Goal: Task Accomplishment & Management: Use online tool/utility

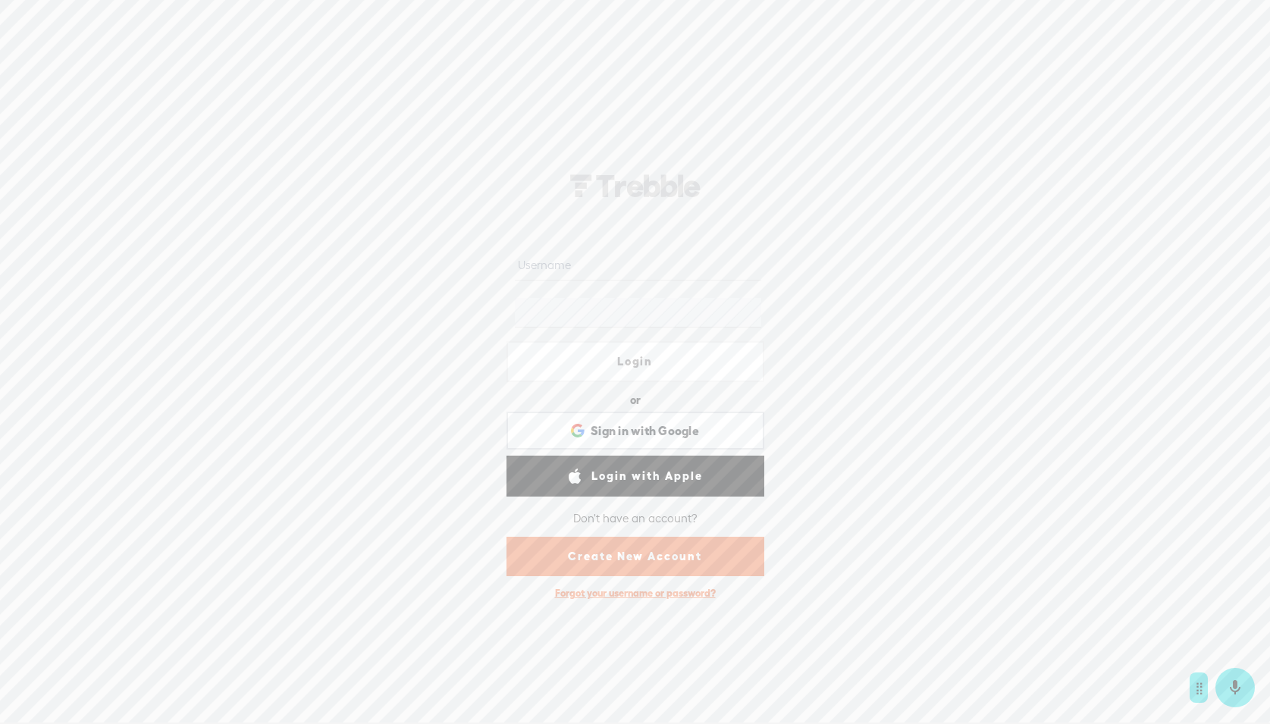
type input "cookerlooker"
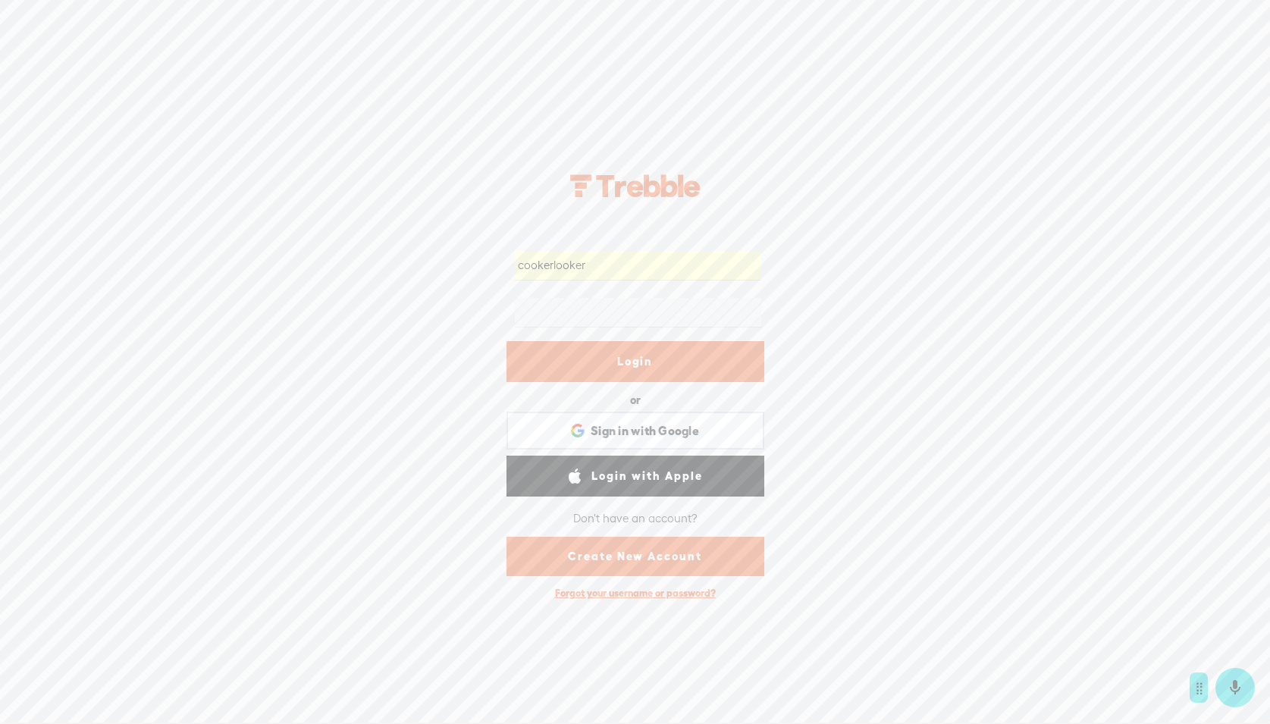
click at [584, 359] on link "Login" at bounding box center [635, 361] width 258 height 41
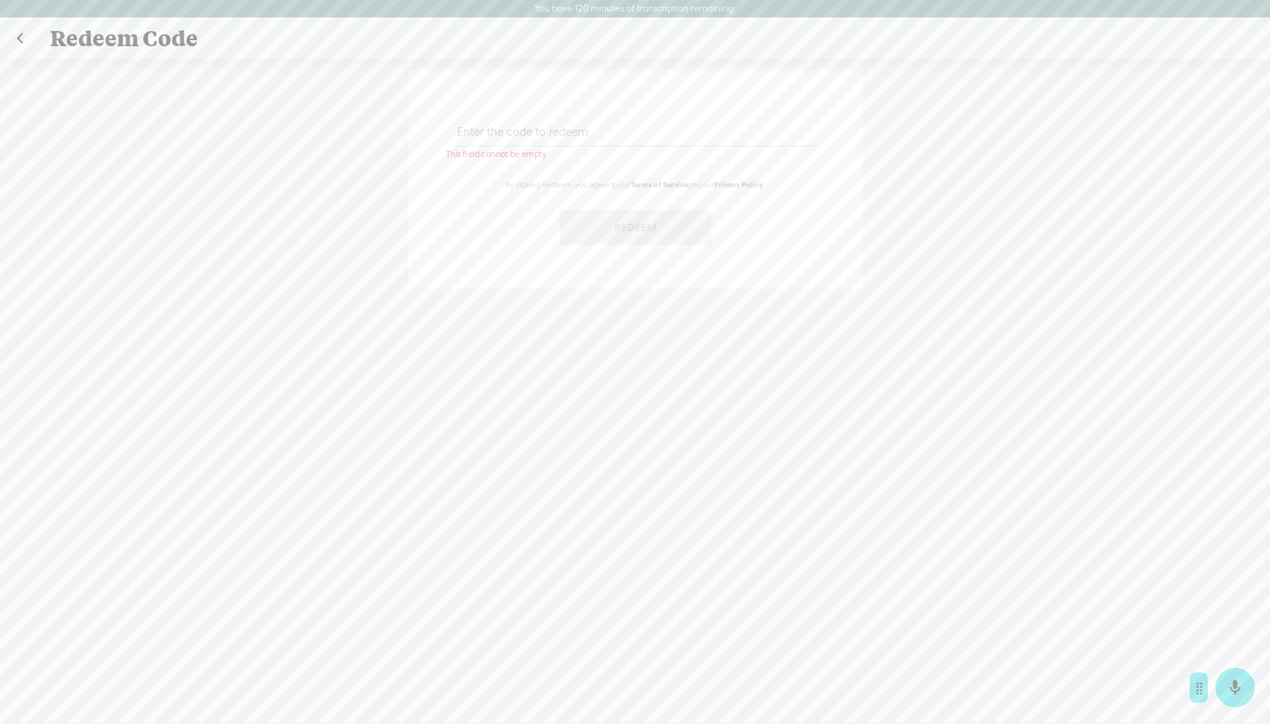
click at [514, 138] on input "text" at bounding box center [638, 132] width 368 height 30
click at [518, 132] on input "text" at bounding box center [638, 132] width 368 height 30
paste input "EDN7-KA9J-645R-BBVN-0823"
type input "EDN7-KA9J-645R-BBVN-0823"
click at [630, 230] on button "Redeem" at bounding box center [635, 227] width 152 height 35
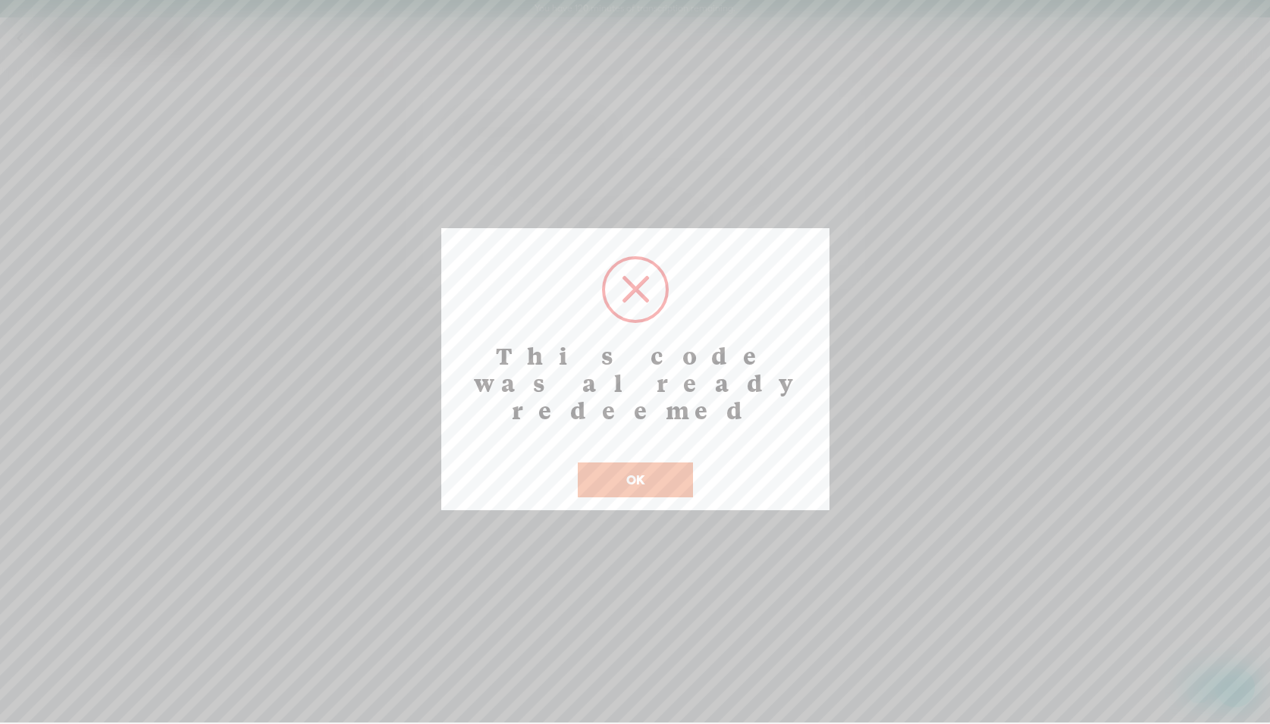
click at [642, 462] on button "OK" at bounding box center [635, 479] width 115 height 35
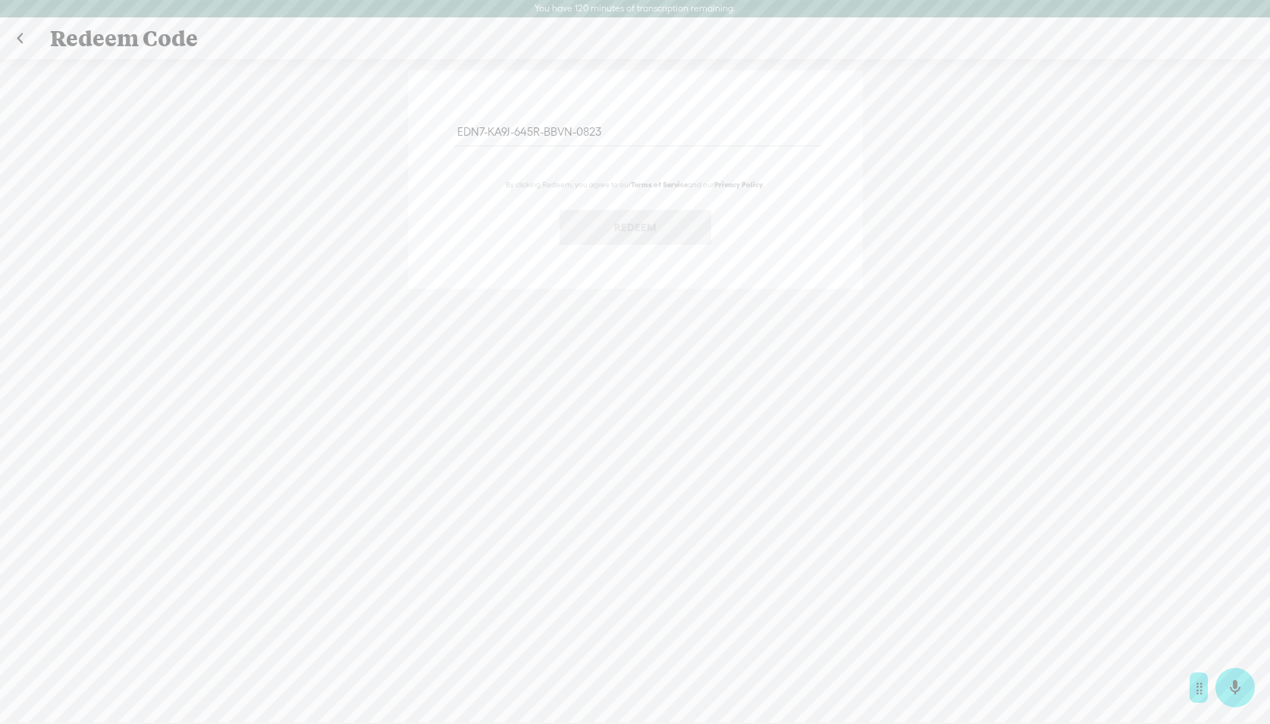
click at [23, 45] on link at bounding box center [20, 38] width 38 height 39
click at [22, 39] on link at bounding box center [20, 38] width 38 height 39
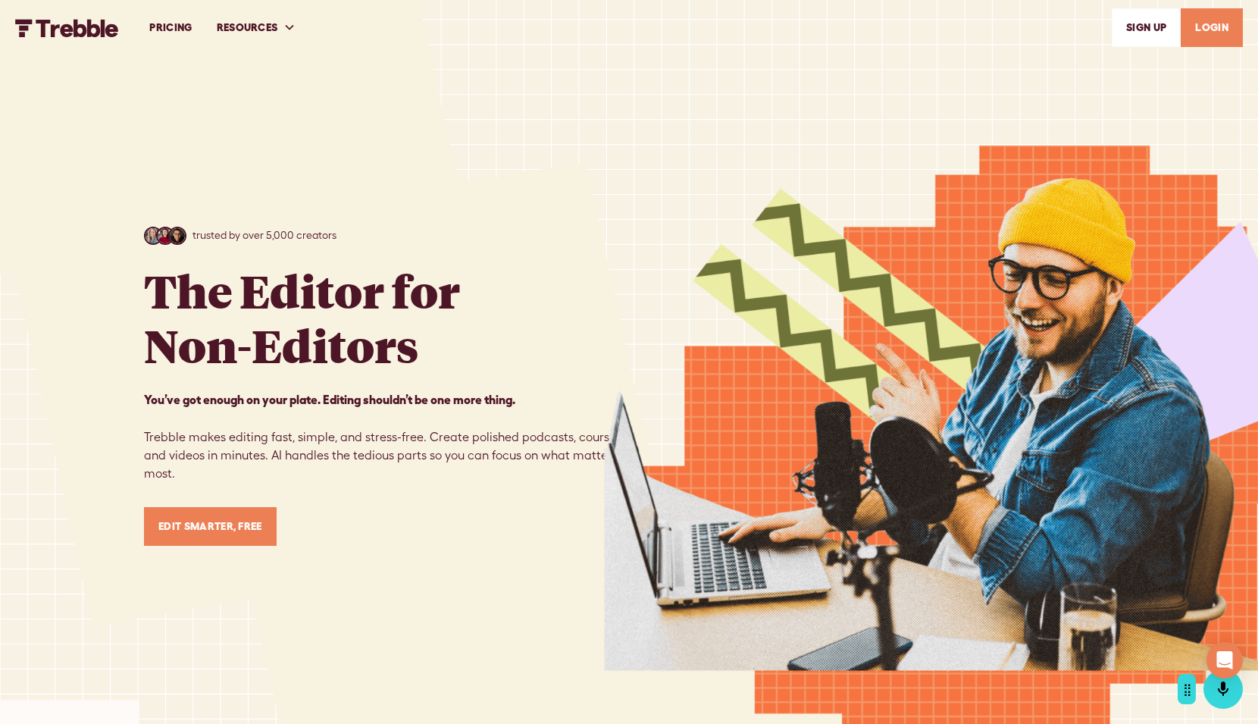
click at [1212, 38] on link "LOGIN" at bounding box center [1212, 27] width 62 height 39
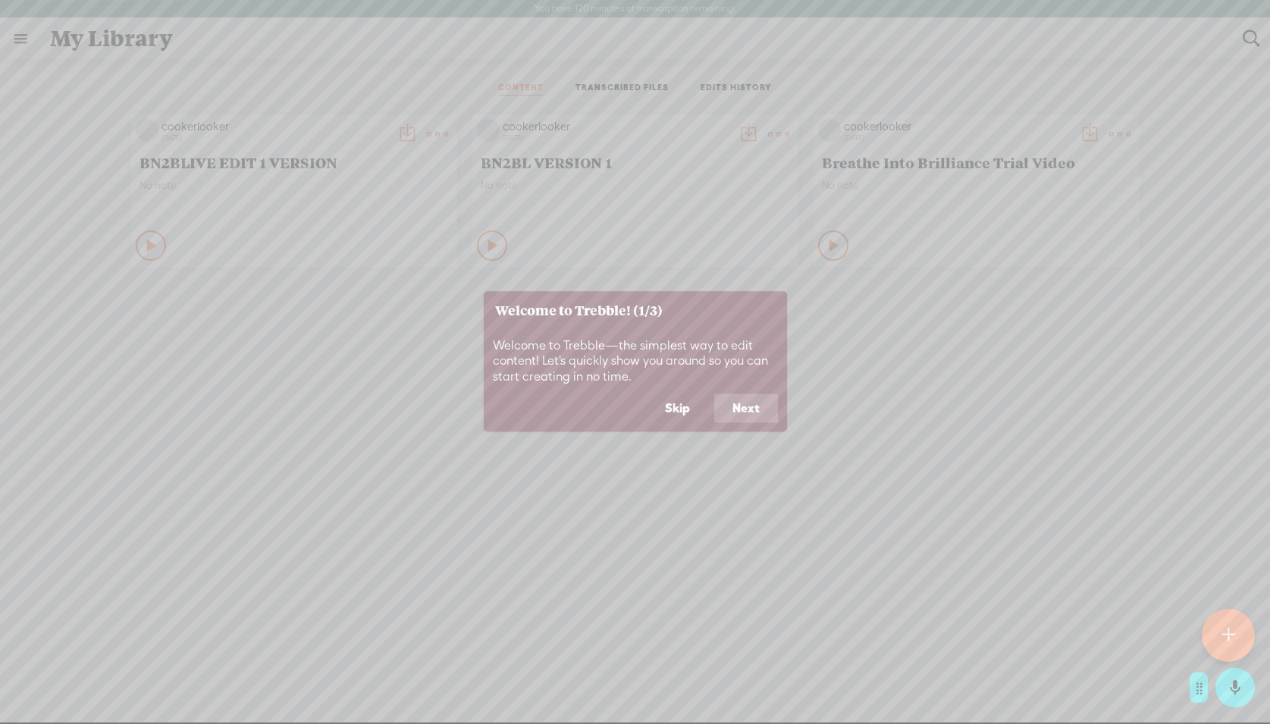
click at [740, 414] on button "Next" at bounding box center [746, 408] width 64 height 29
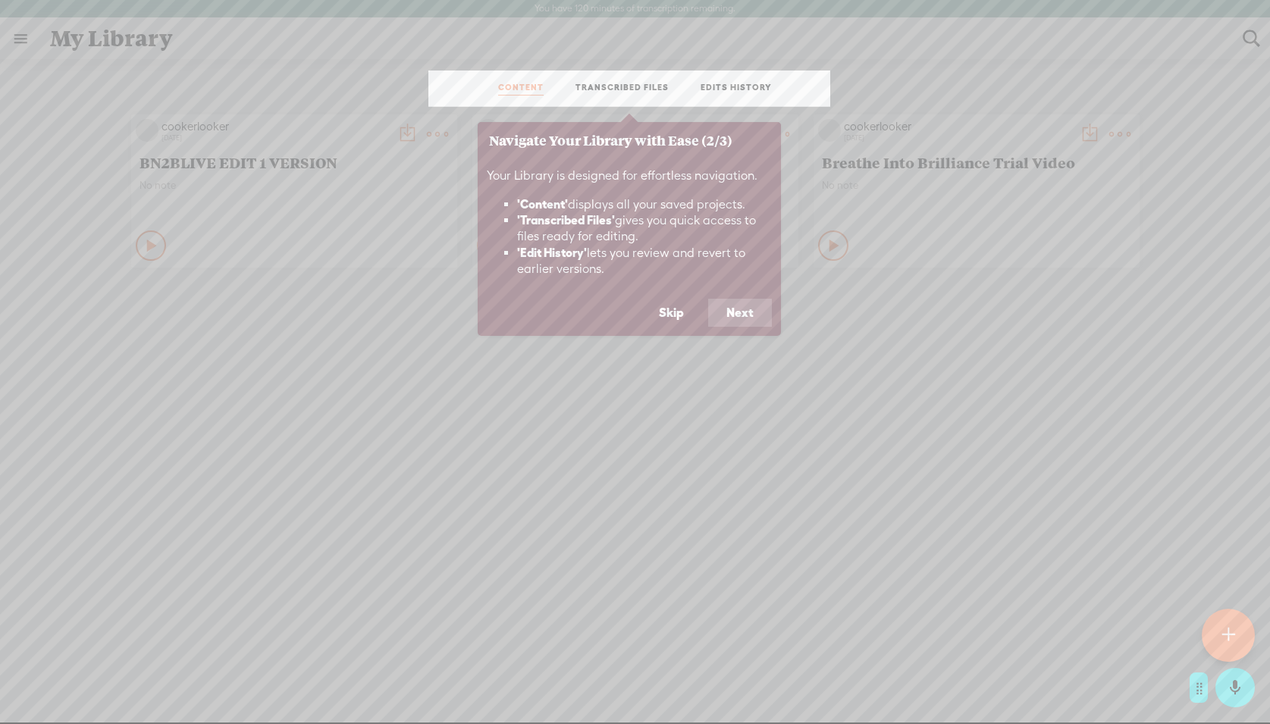
click at [748, 323] on button "Next" at bounding box center [740, 313] width 64 height 29
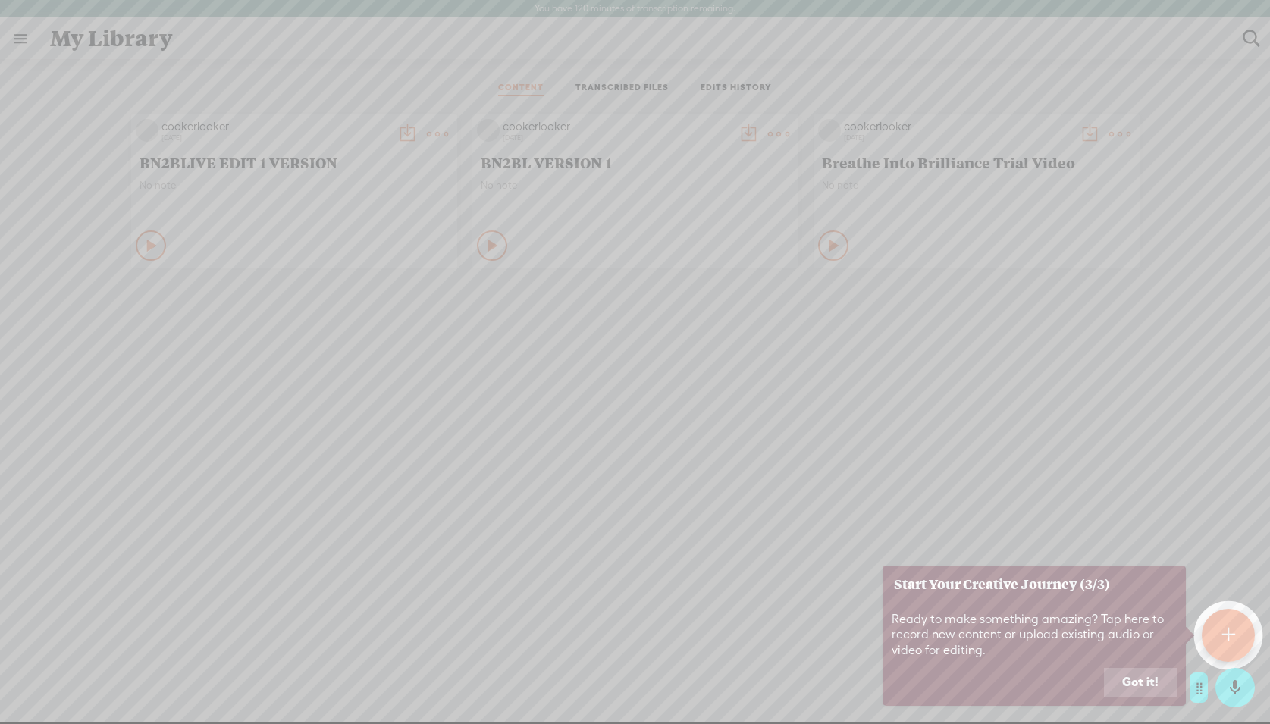
click at [1158, 686] on button "Got it!" at bounding box center [1140, 682] width 73 height 29
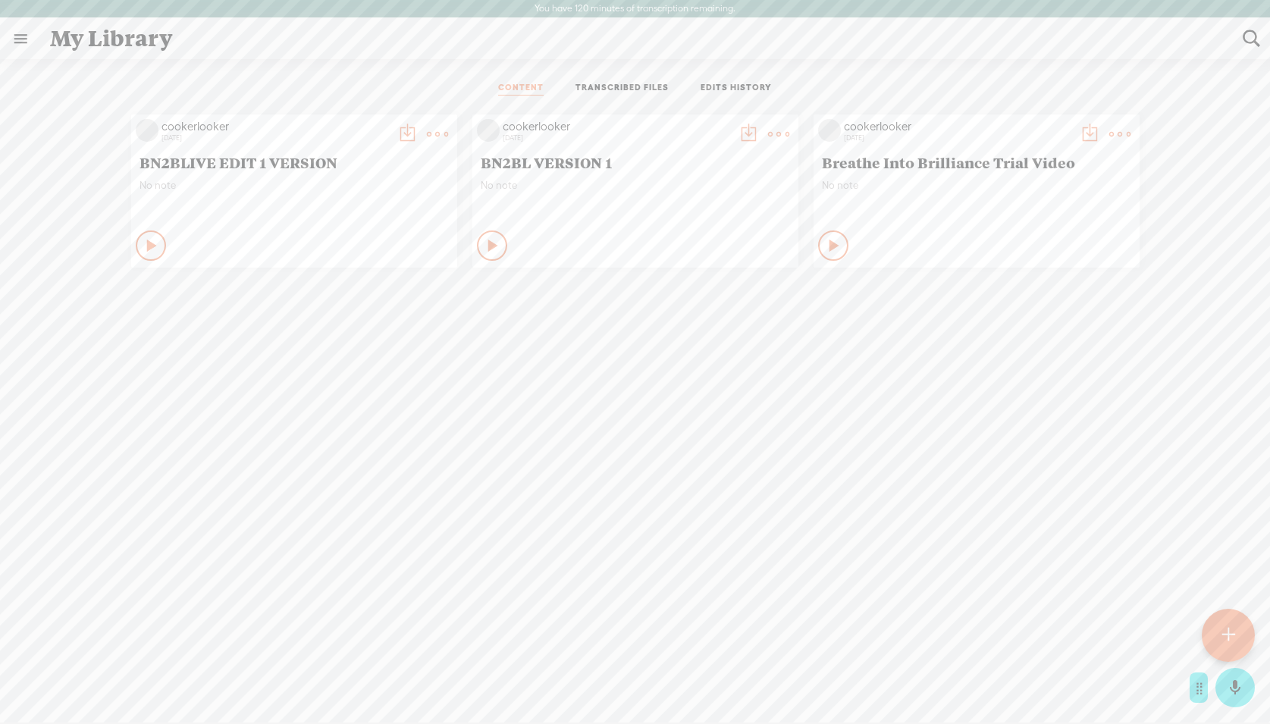
click at [610, 86] on link "TRANSCRIBED FILES" at bounding box center [621, 89] width 93 height 14
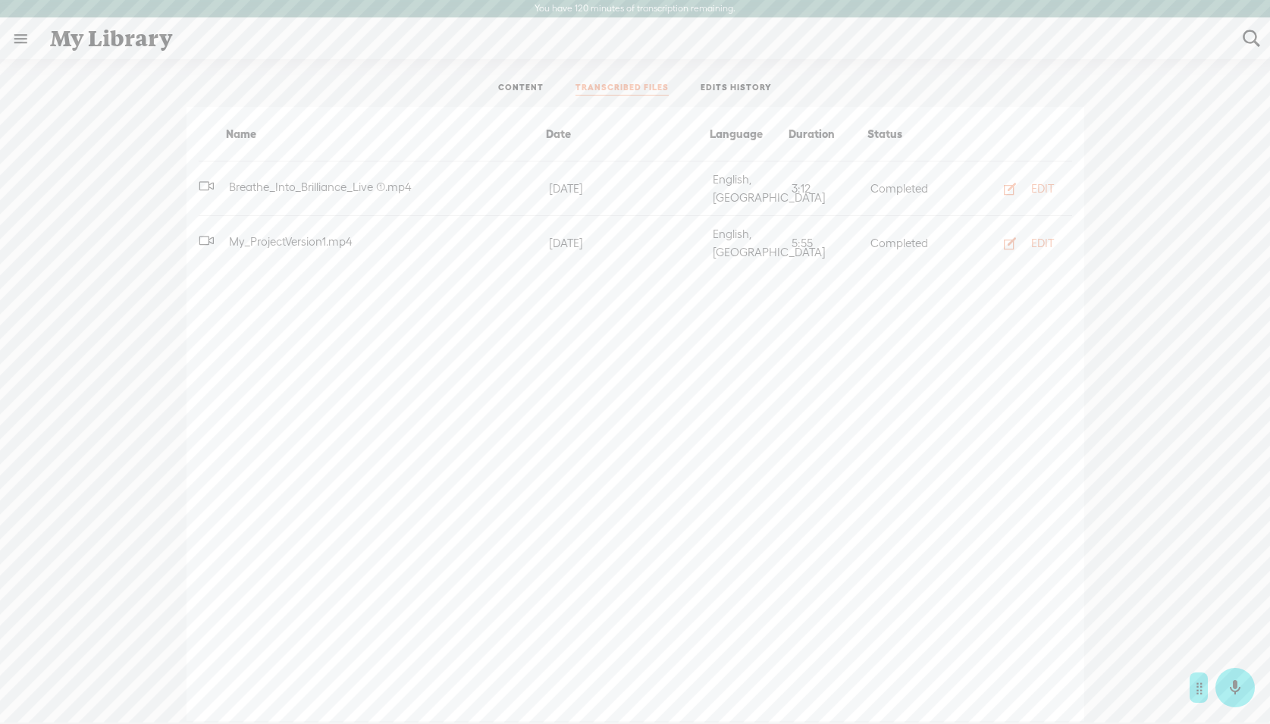
click at [20, 38] on link at bounding box center [20, 38] width 39 height 39
click at [85, 374] on div "MY LIBRARY" at bounding box center [88, 376] width 70 height 13
click at [260, 364] on body "You have 120 minutes of transcription remaining. Upgrade to increase your limit…" at bounding box center [635, 361] width 1270 height 722
click at [328, 181] on span "Breathe_Into_Brilliance_Live (1).mp4" at bounding box center [320, 186] width 189 height 13
click at [1035, 182] on div "EDIT" at bounding box center [1042, 188] width 23 height 15
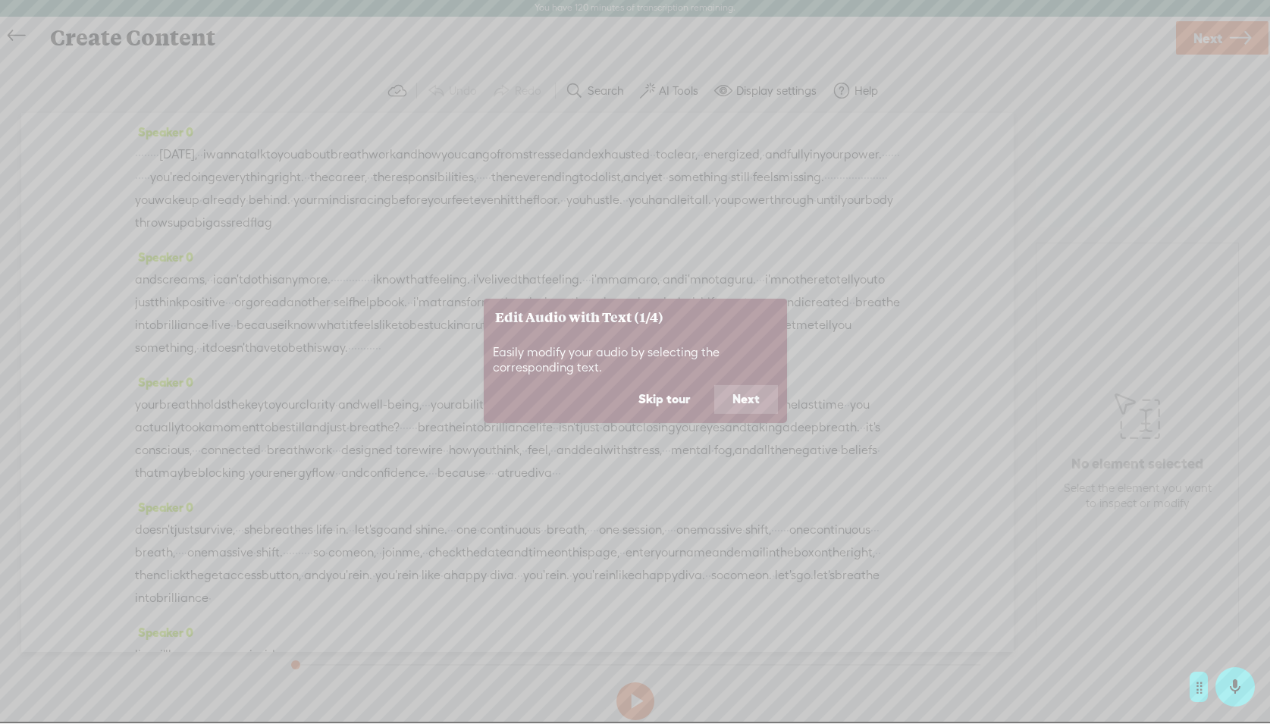
click at [732, 413] on button "Next" at bounding box center [746, 399] width 64 height 29
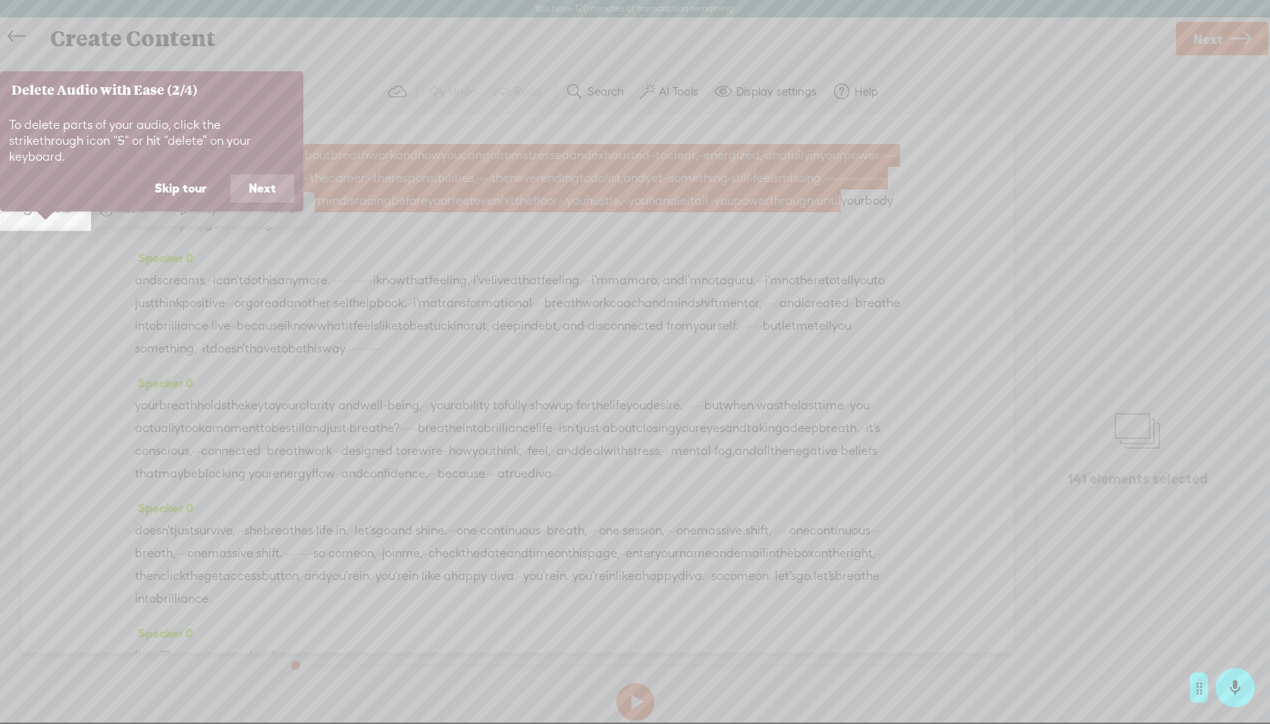
click at [246, 177] on button "Next" at bounding box center [262, 188] width 64 height 29
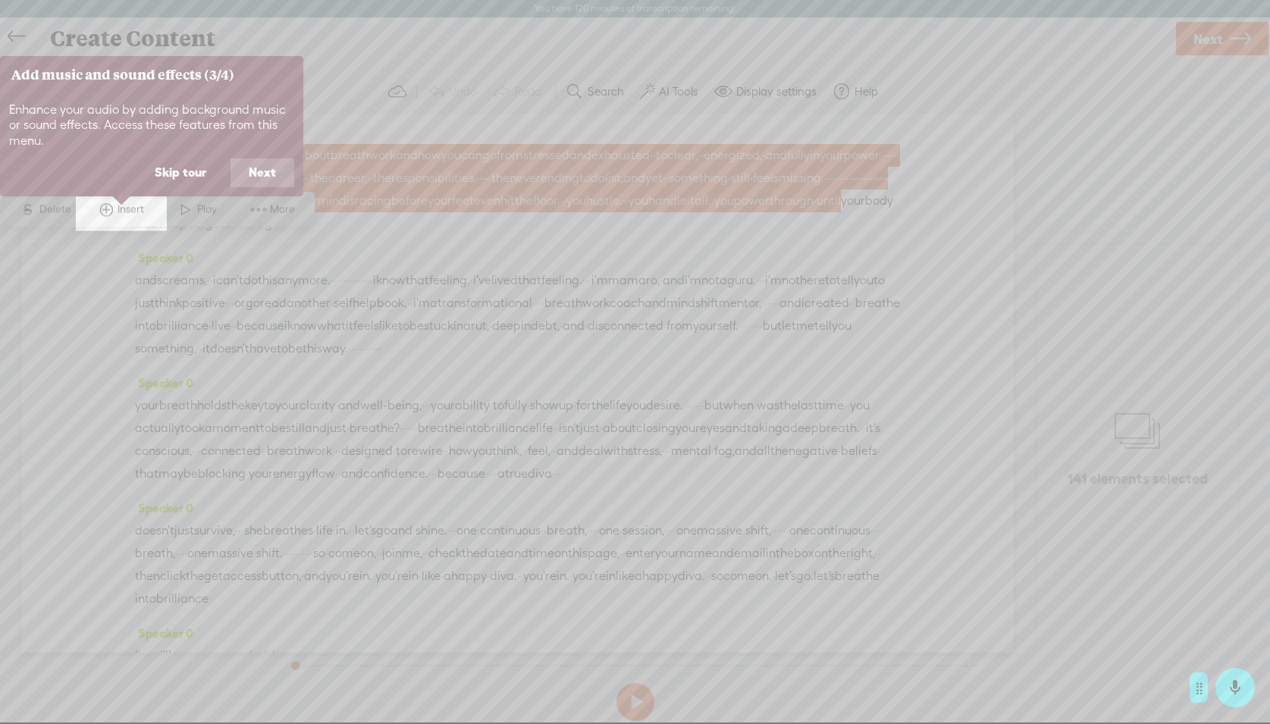
click at [246, 177] on button "Next" at bounding box center [262, 172] width 64 height 29
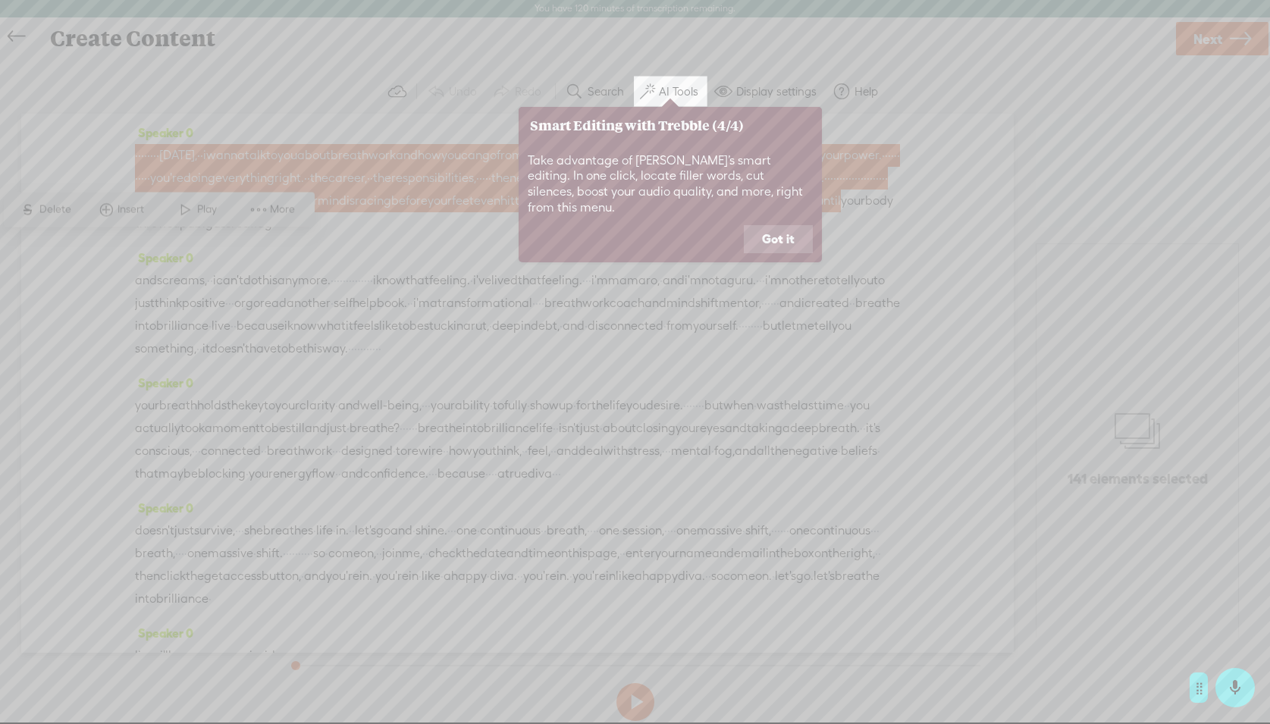
click at [766, 225] on button "Got it" at bounding box center [778, 239] width 69 height 29
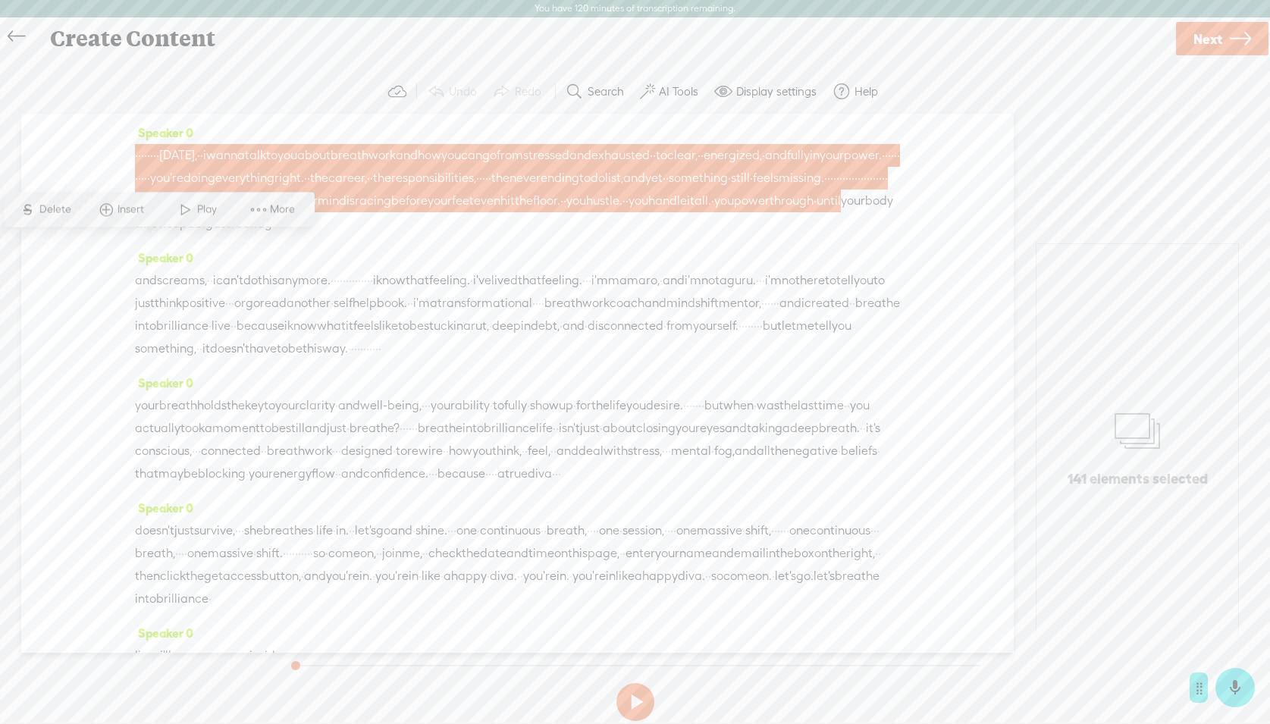
click at [10, 33] on icon at bounding box center [16, 37] width 17 height 34
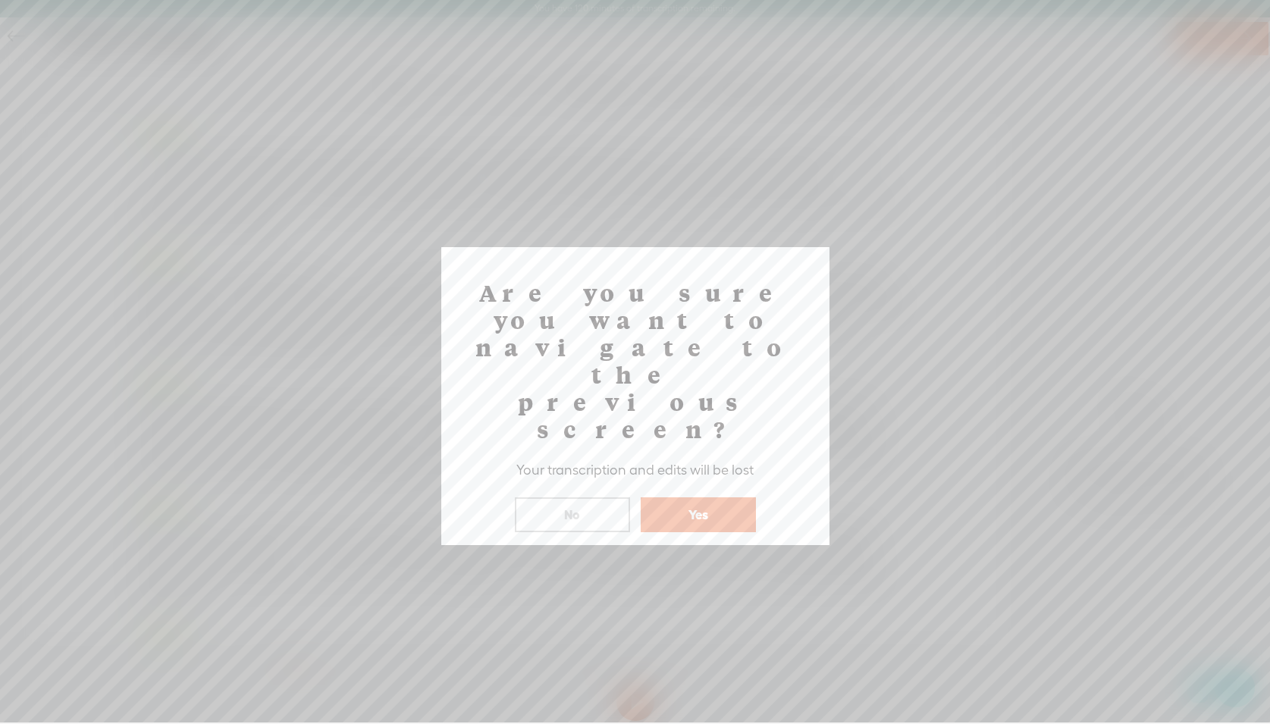
click at [689, 497] on button "Yes" at bounding box center [697, 514] width 115 height 35
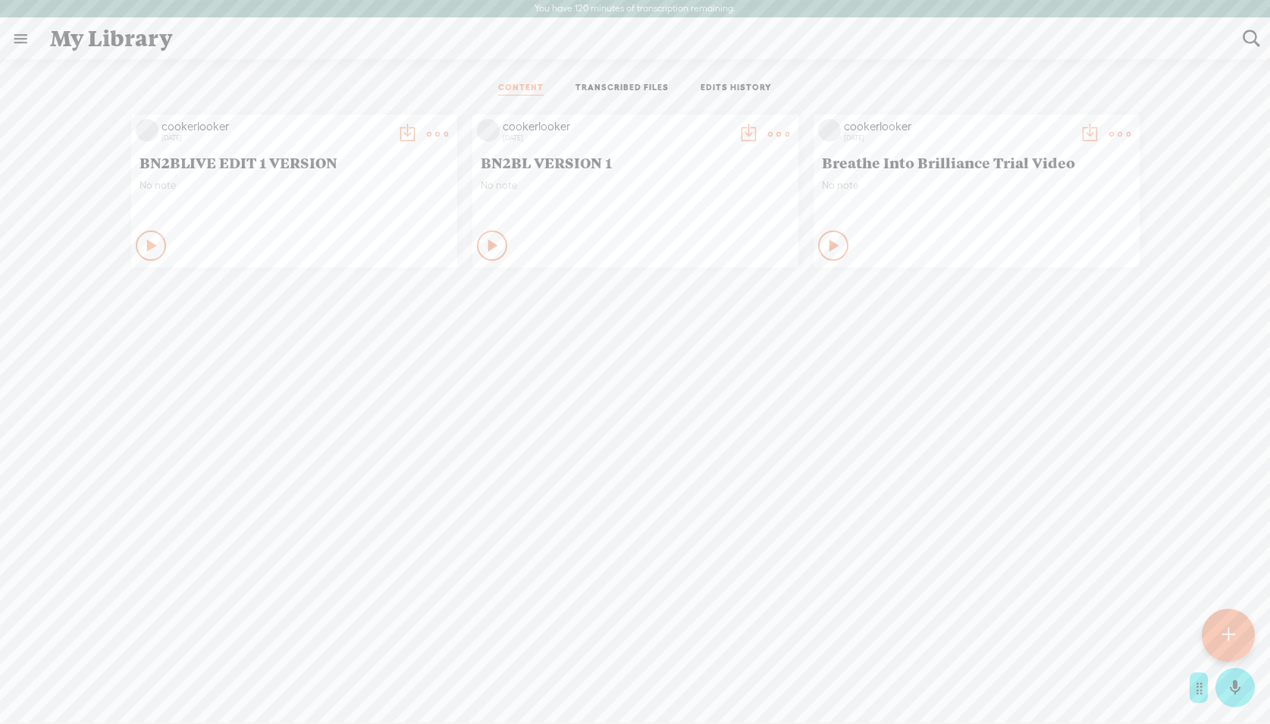
click at [29, 41] on link at bounding box center [20, 38] width 39 height 39
click at [408, 460] on body "You have 120 minutes of transcription remaining. Upgrade to increase your limit…" at bounding box center [635, 361] width 1270 height 722
